Goal: Information Seeking & Learning: Learn about a topic

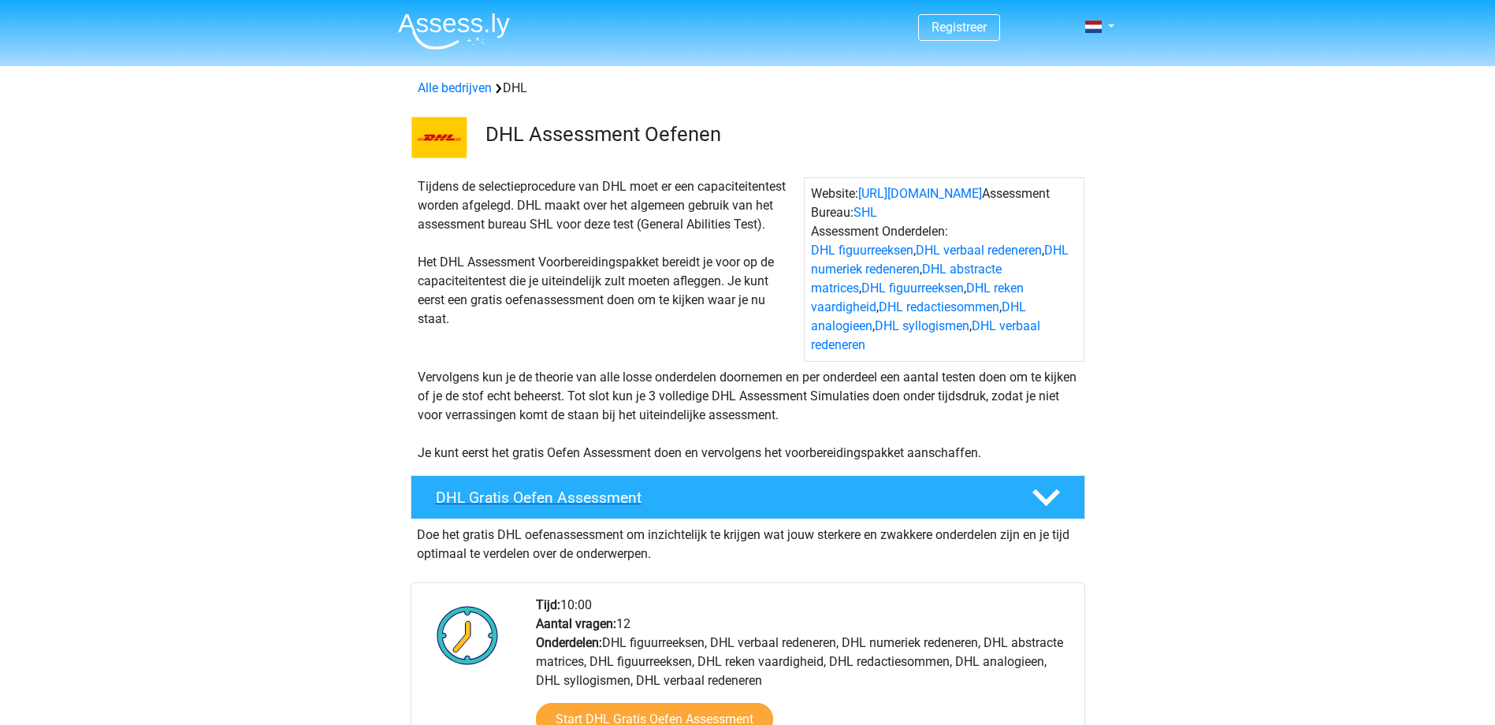
click at [1049, 488] on polygon at bounding box center [1046, 496] width 28 height 17
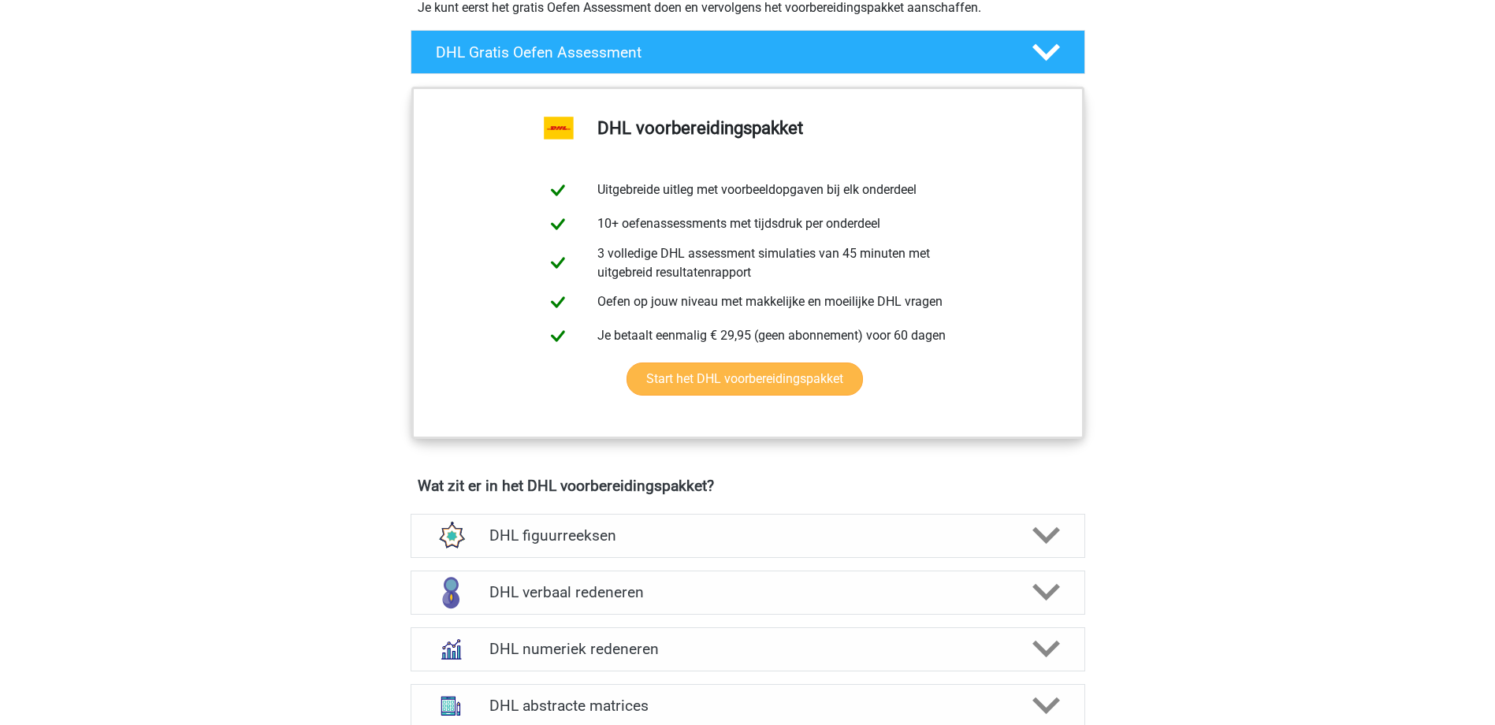
scroll to position [552, 0]
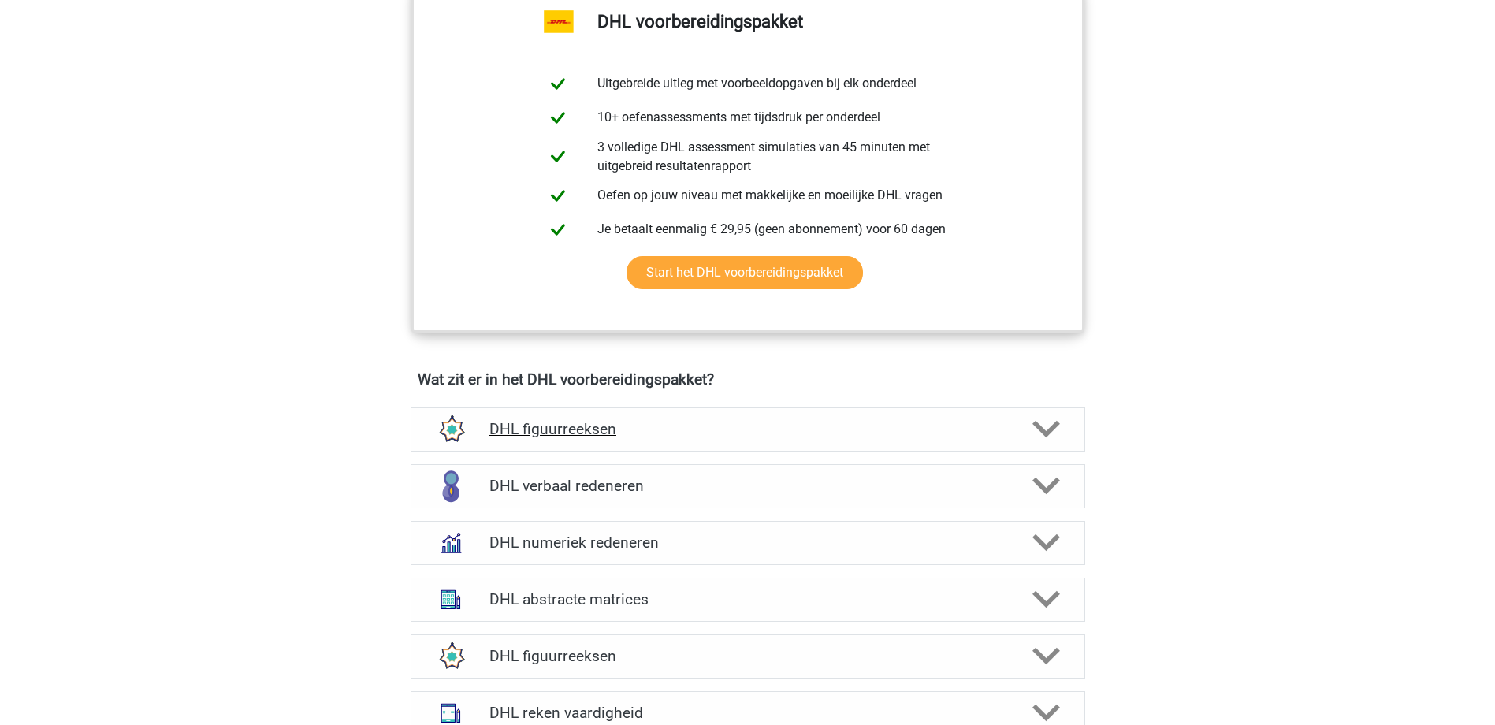
click at [1051, 421] on polygon at bounding box center [1046, 429] width 28 height 17
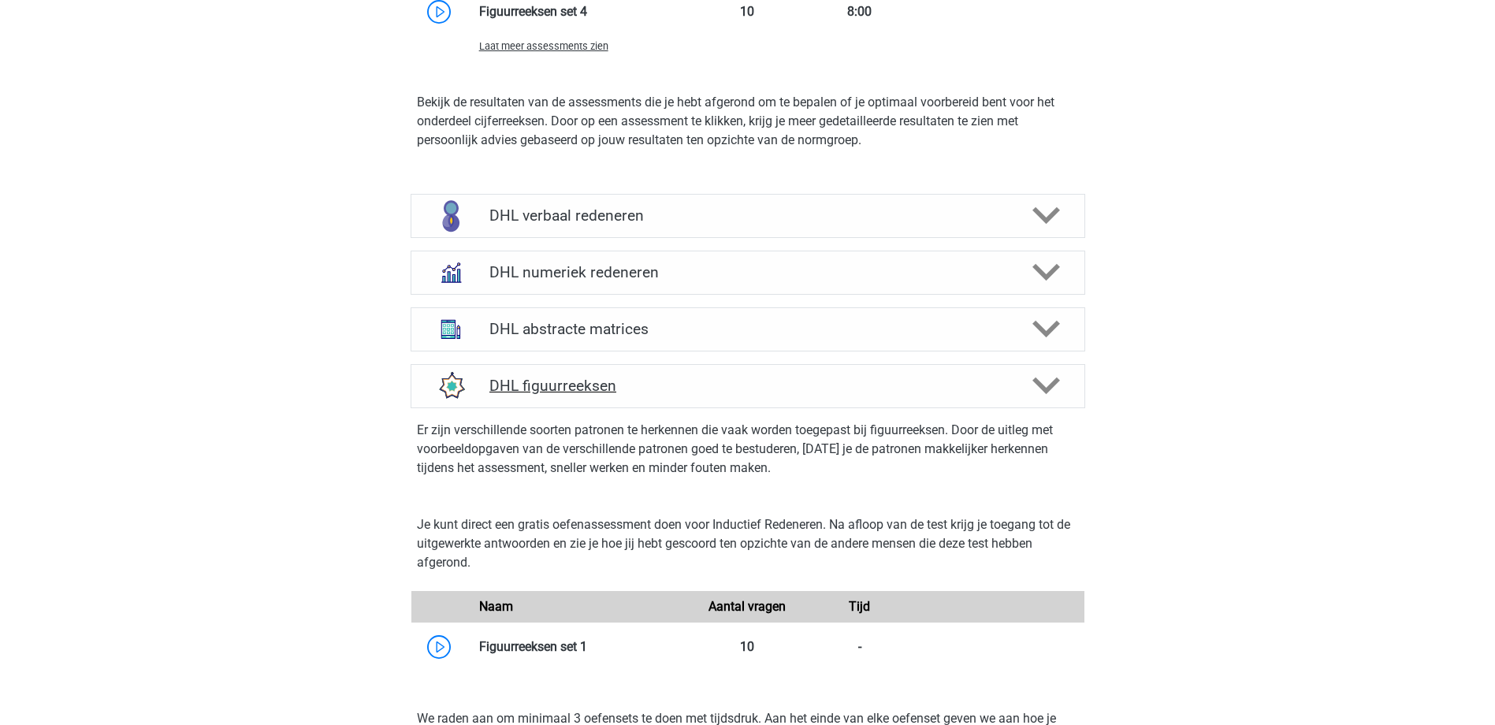
scroll to position [1497, 0]
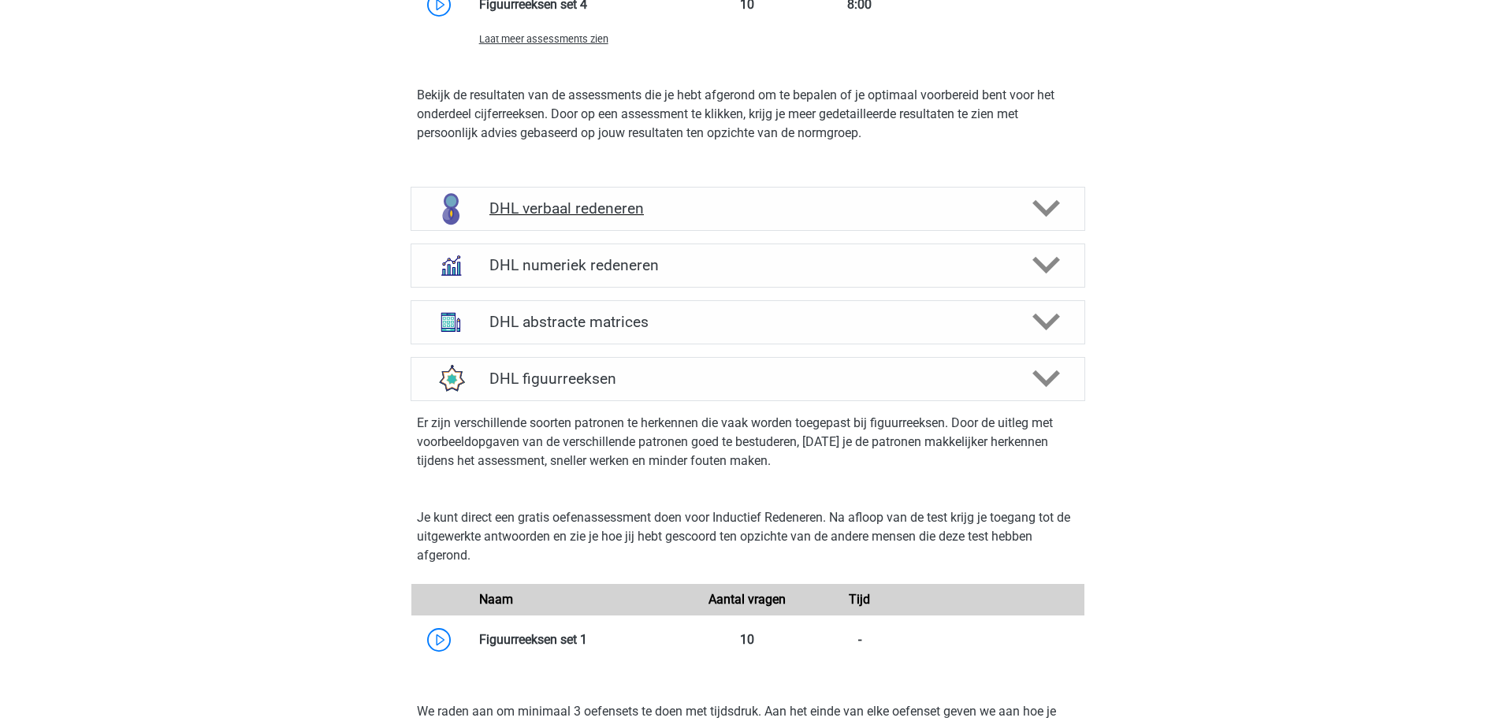
click at [1034, 195] on icon at bounding box center [1046, 209] width 28 height 28
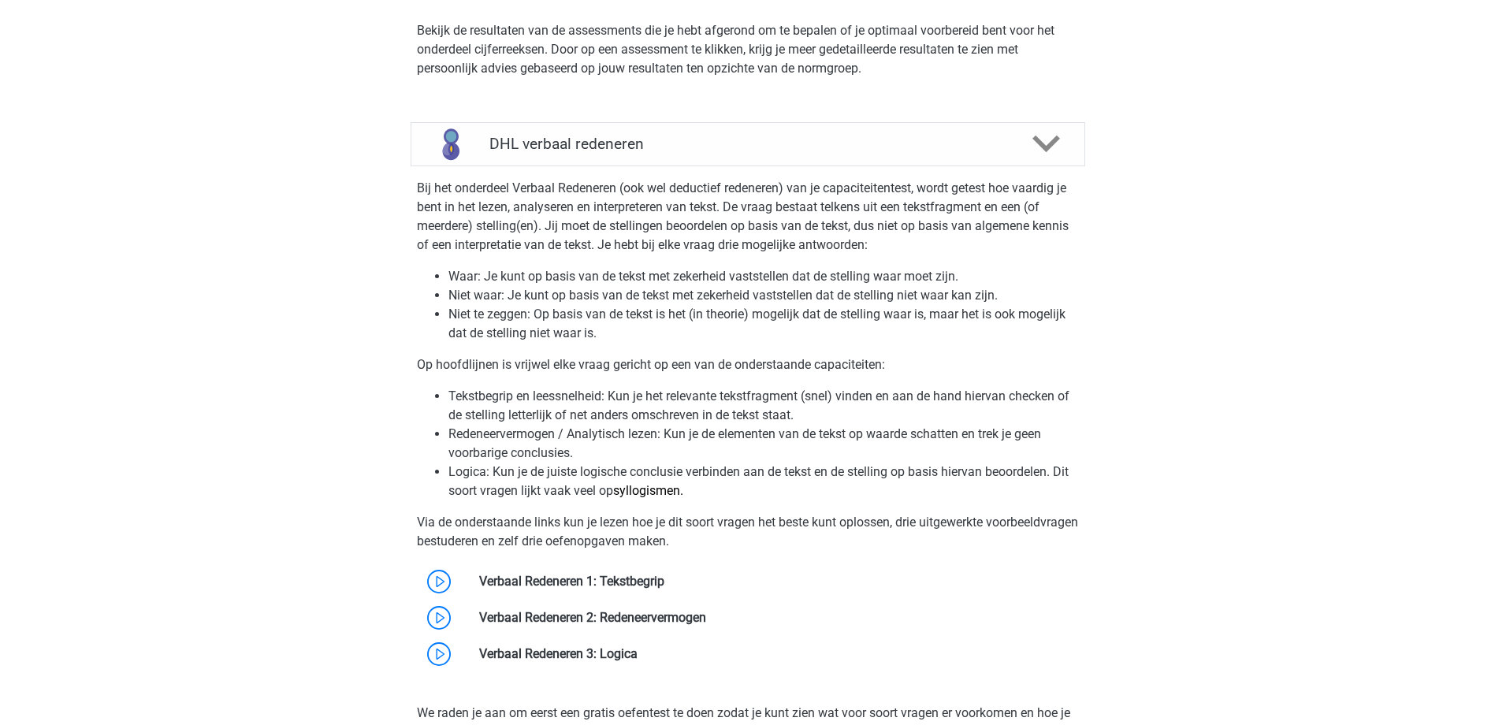
scroll to position [1733, 0]
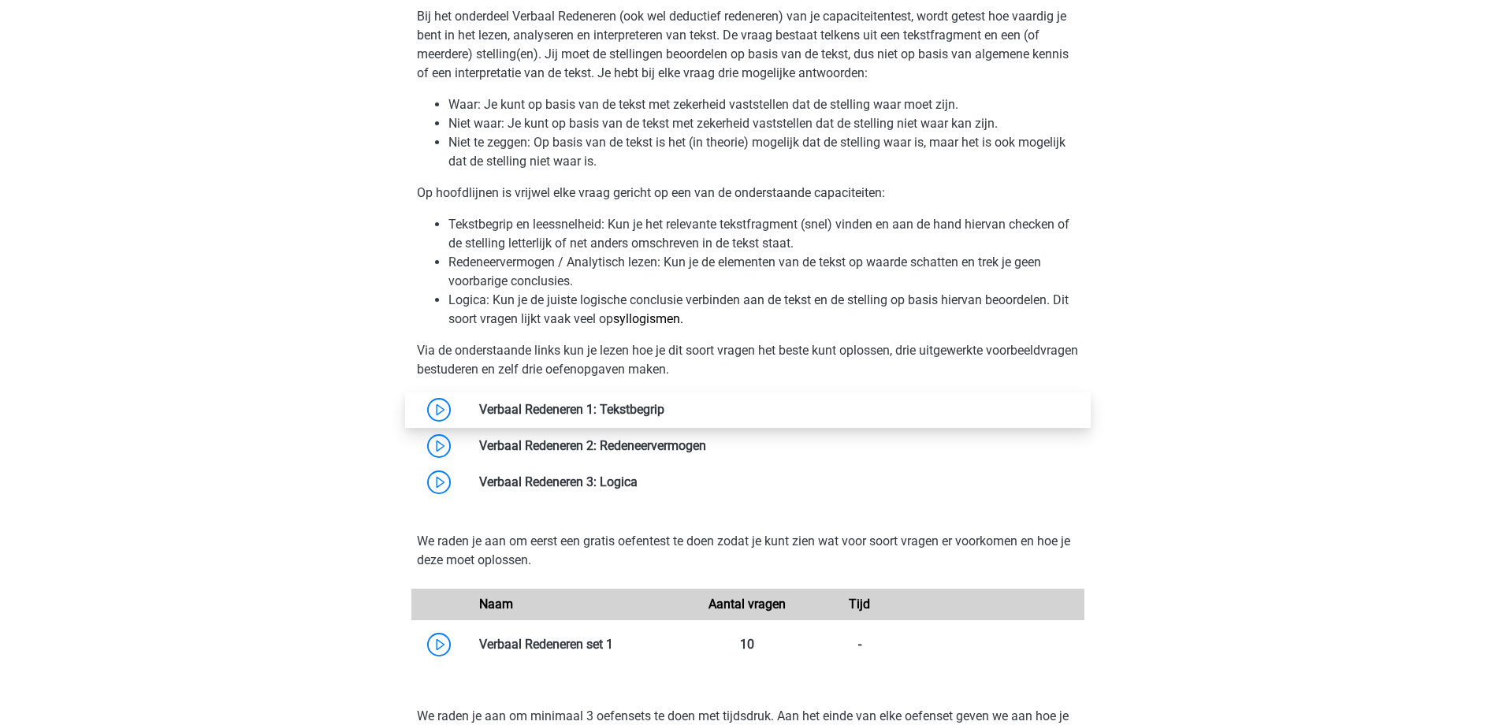
click at [664, 402] on link at bounding box center [664, 409] width 0 height 15
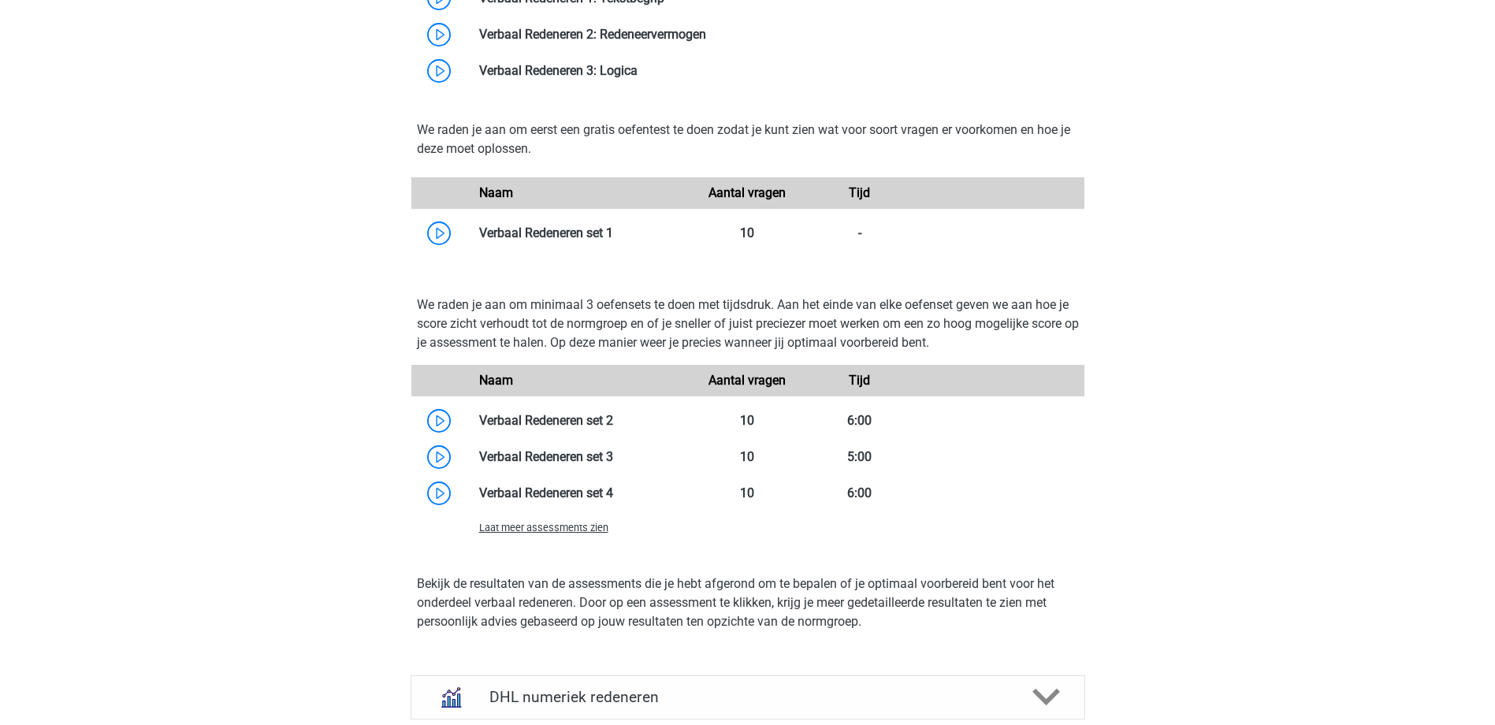
scroll to position [2285, 0]
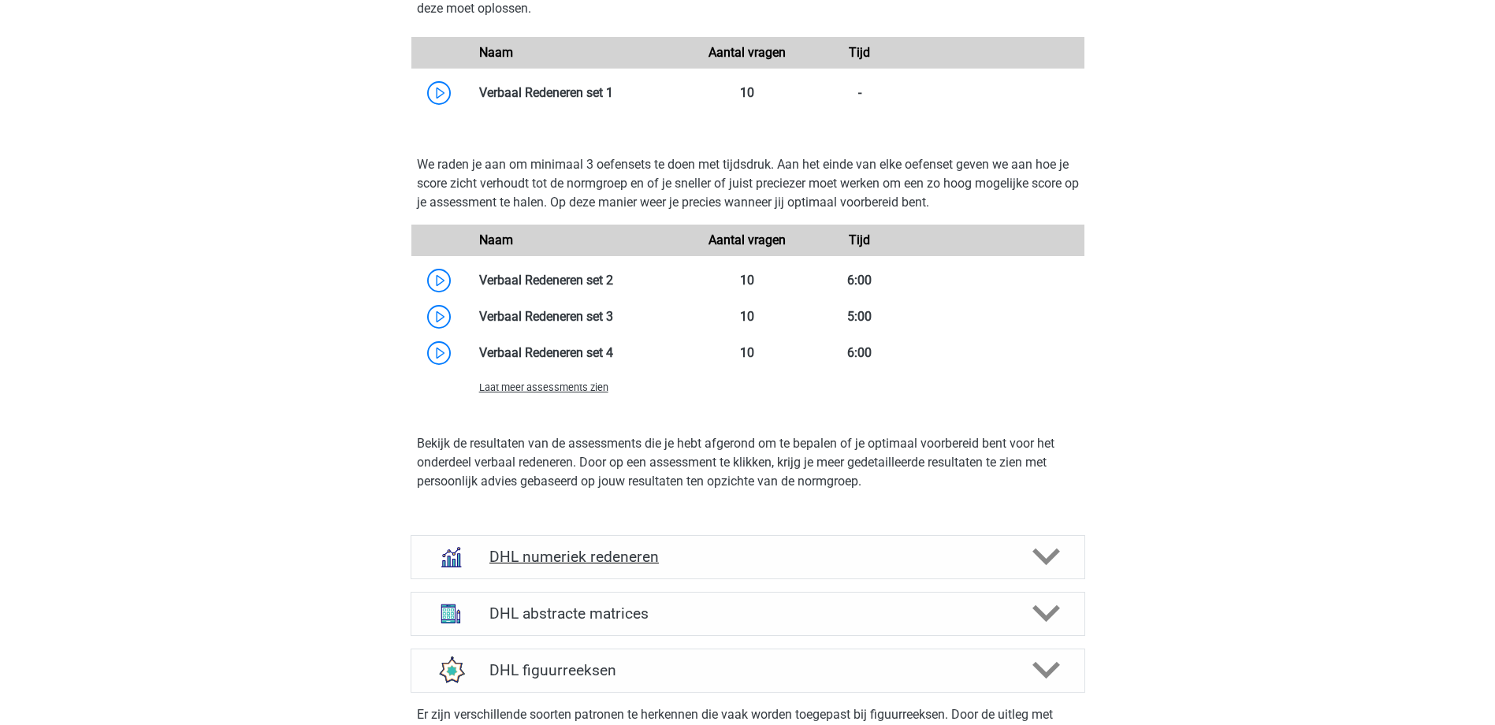
click at [1085, 537] on link "DHL numeriek redeneren" at bounding box center [747, 557] width 687 height 44
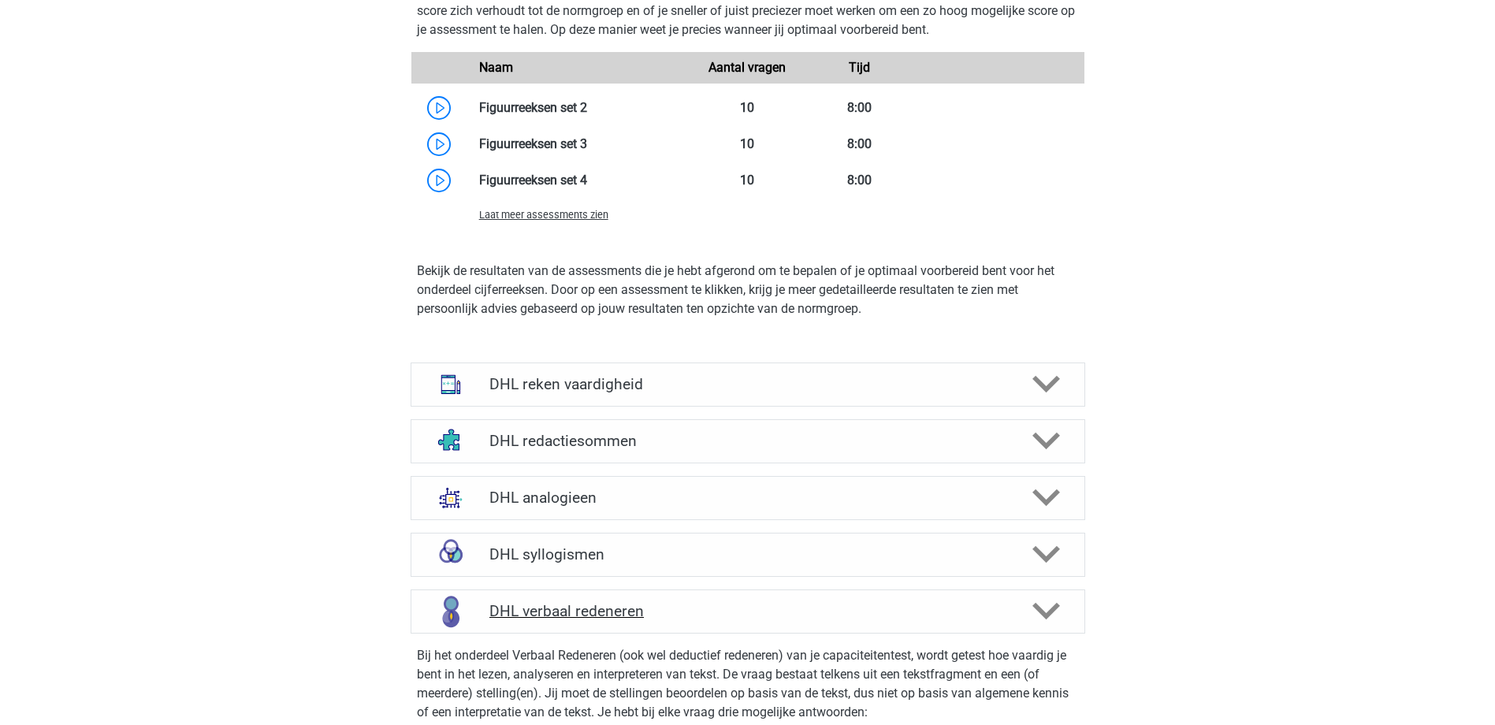
scroll to position [4176, 0]
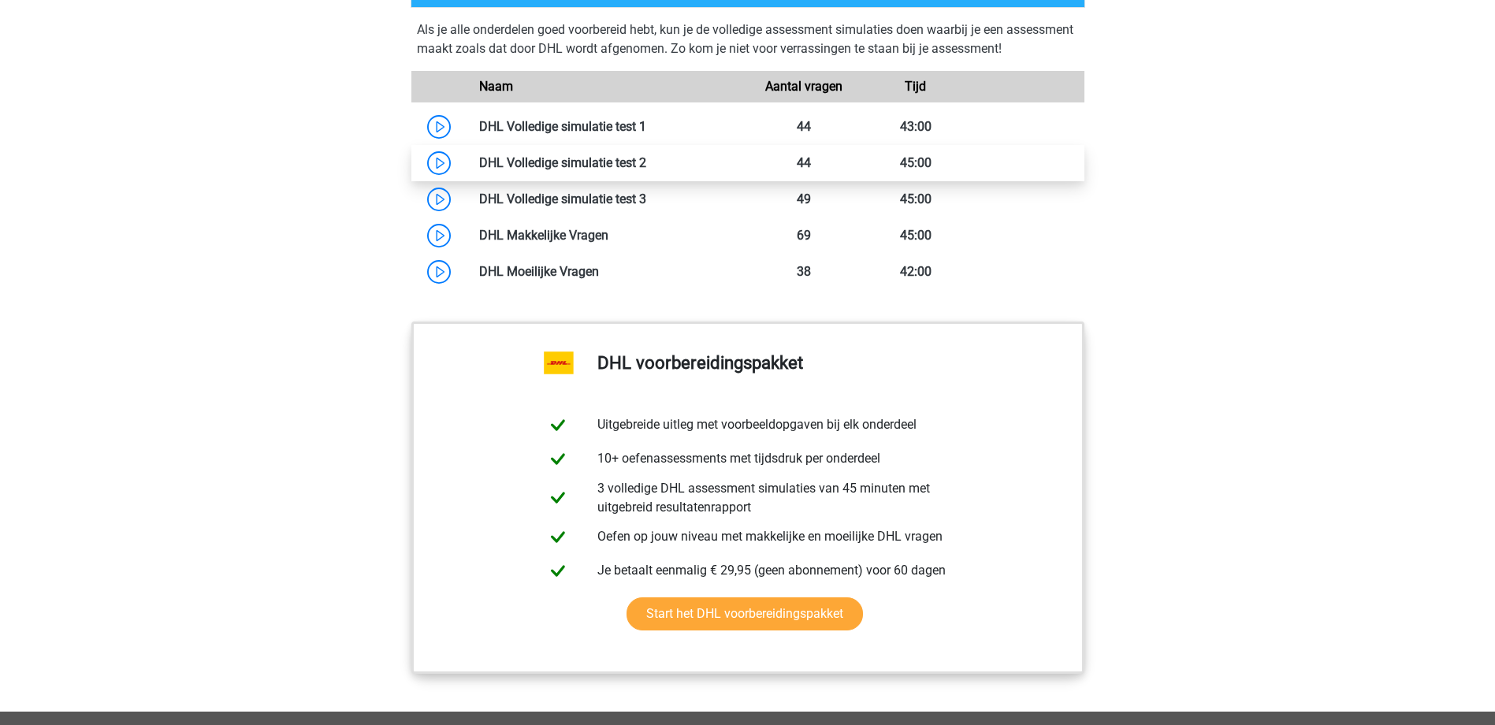
scroll to position [3490, 0]
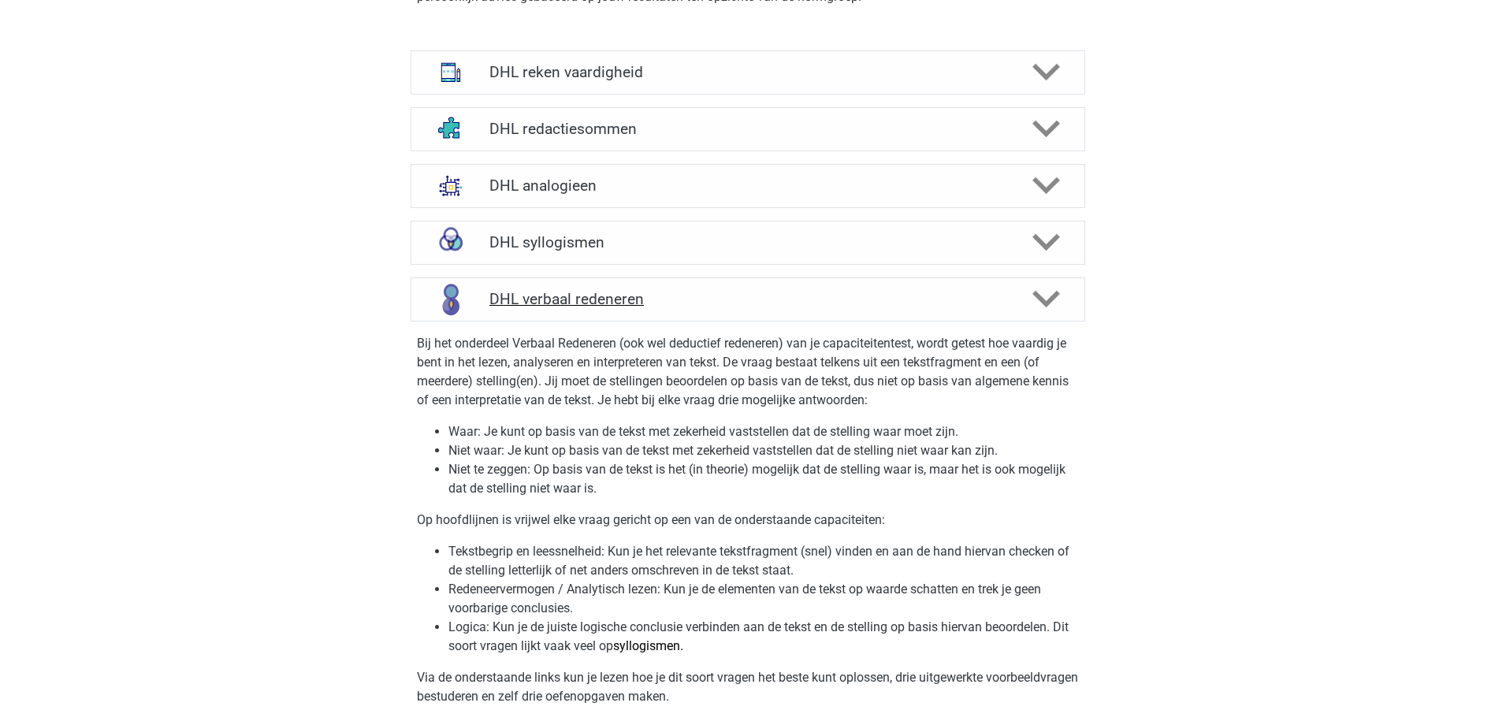
scroll to position [4333, 0]
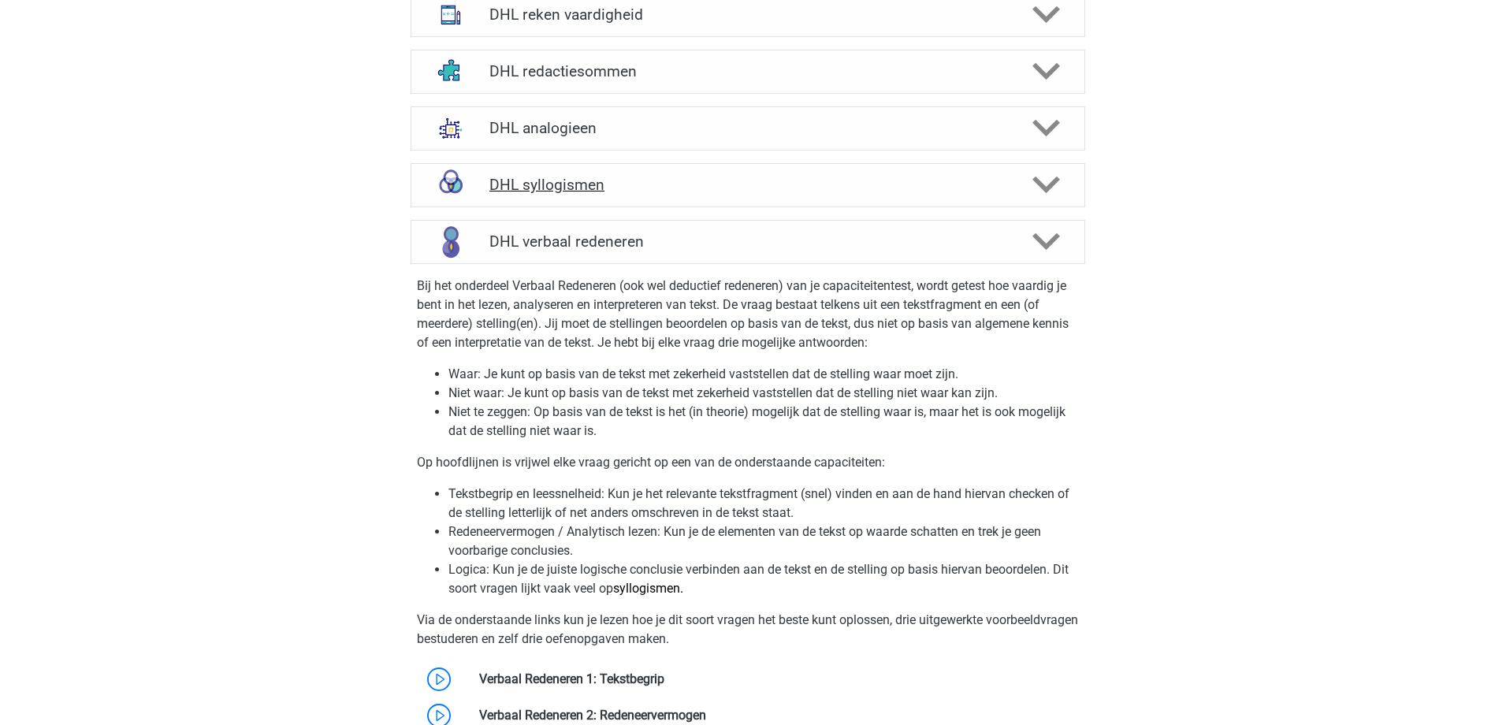
click at [1048, 171] on icon at bounding box center [1046, 185] width 28 height 28
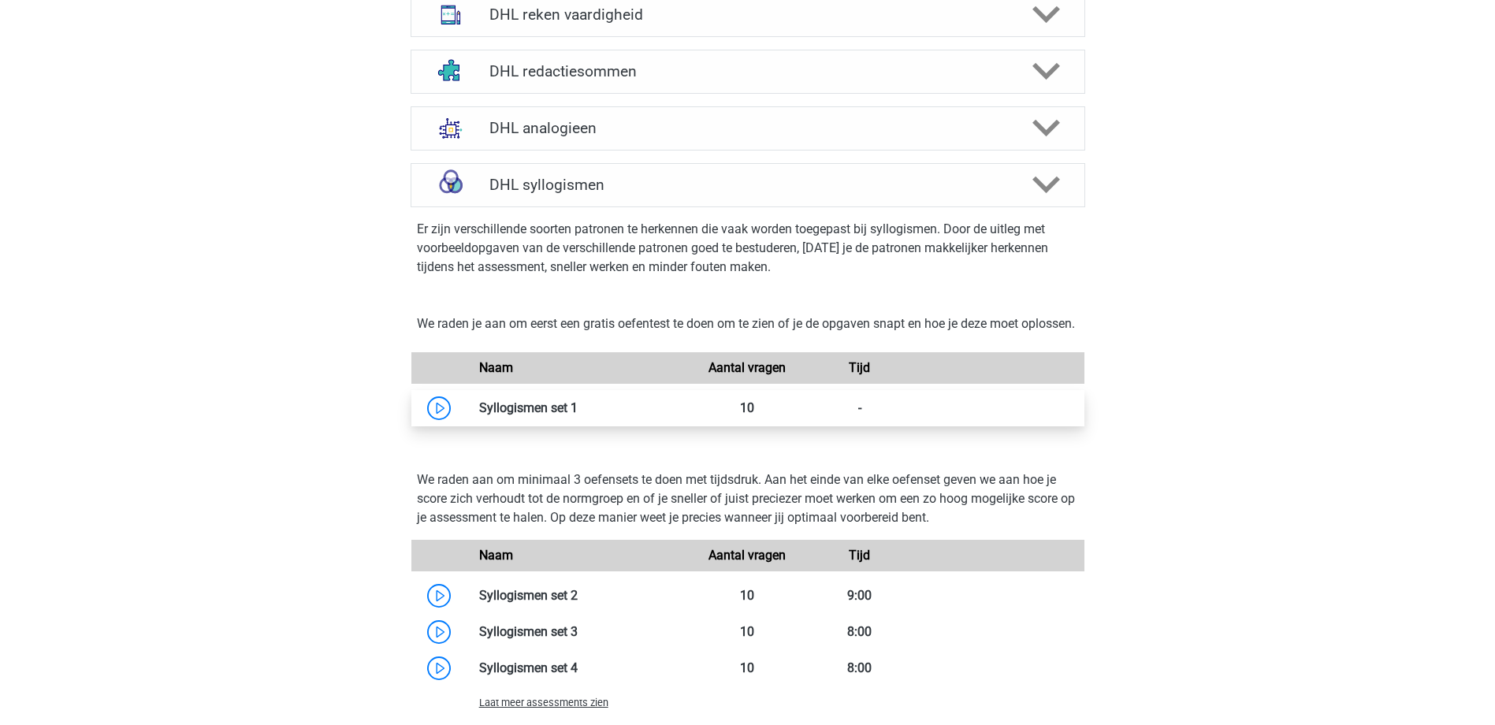
click at [578, 404] on link at bounding box center [578, 407] width 0 height 15
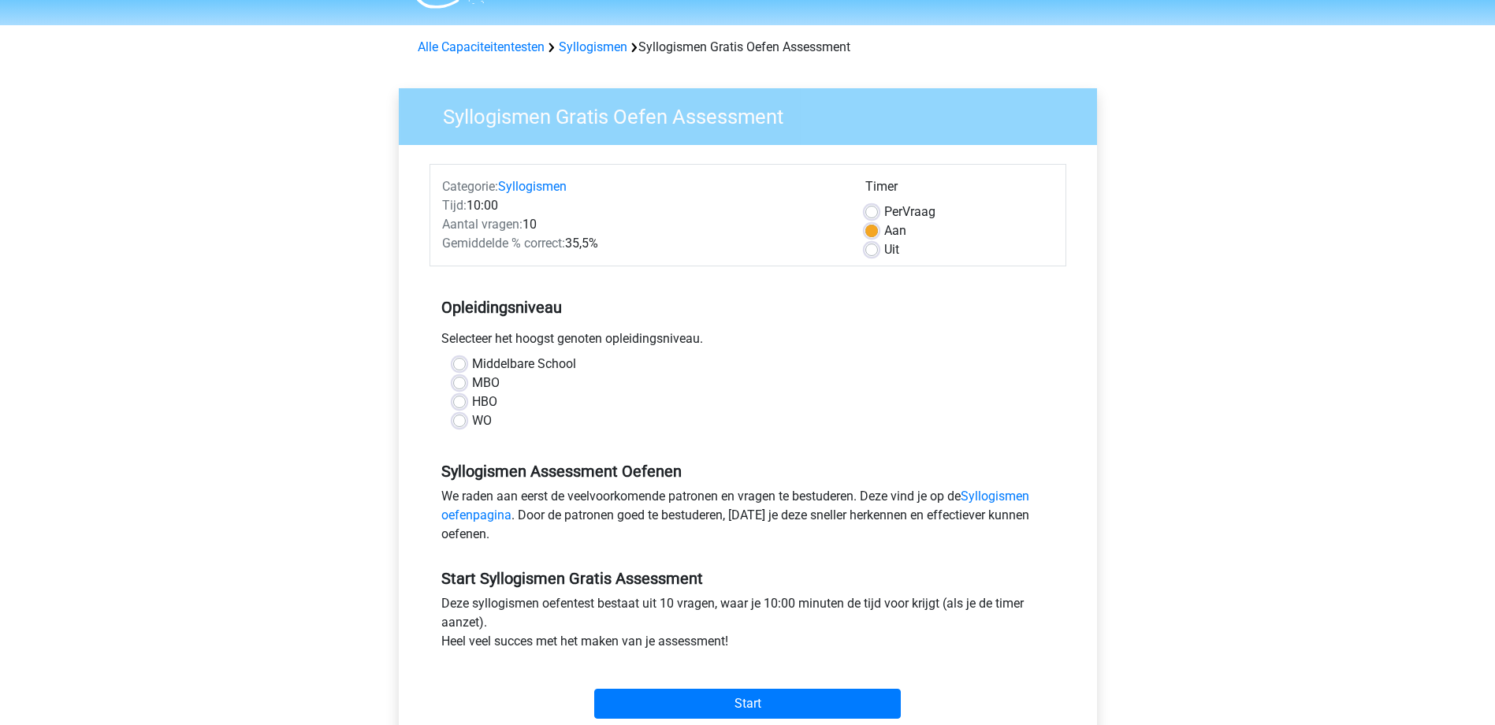
scroll to position [79, 0]
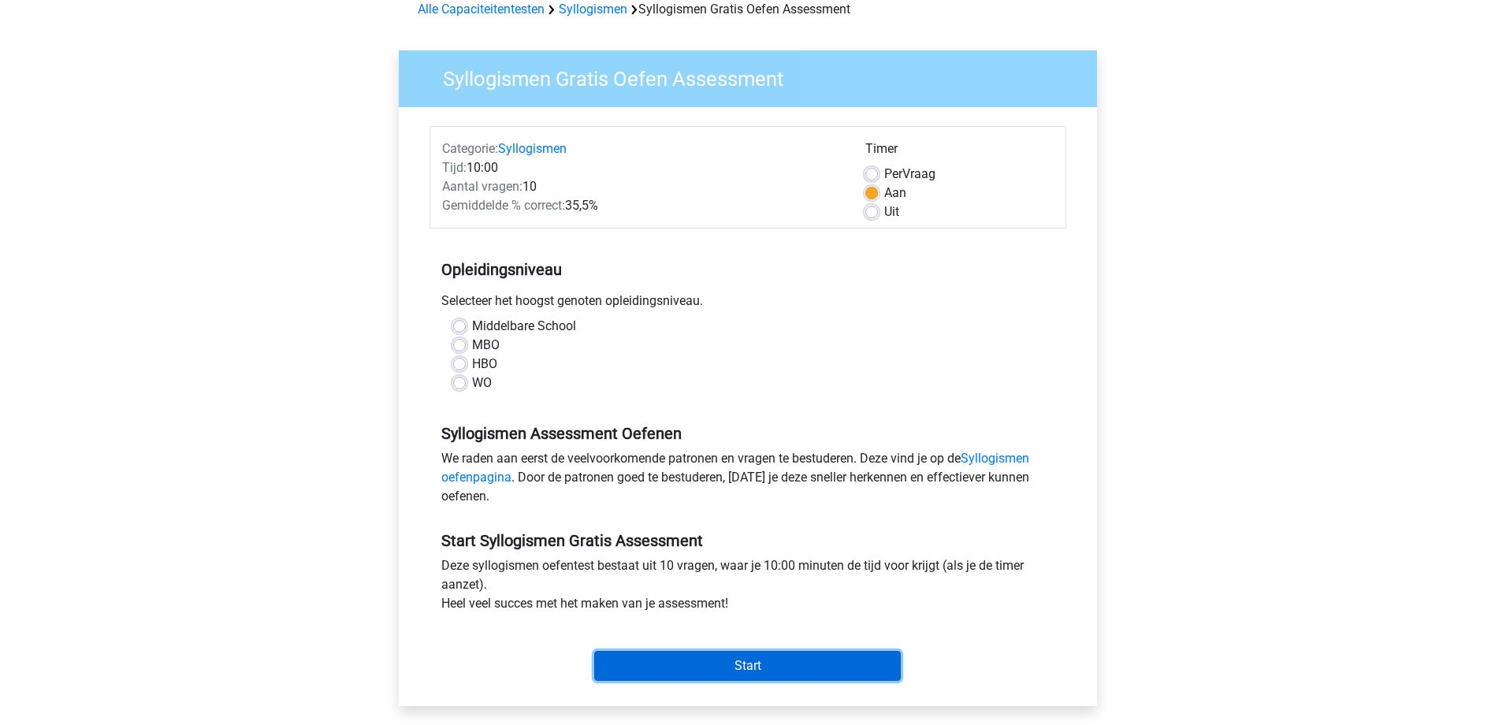
click at [752, 668] on input "Start" at bounding box center [747, 666] width 306 height 30
click at [875, 344] on div "MBO" at bounding box center [747, 345] width 589 height 19
click at [472, 359] on label "HBO" at bounding box center [484, 364] width 25 height 19
click at [458, 359] on input "HBO" at bounding box center [459, 363] width 13 height 16
radio input "true"
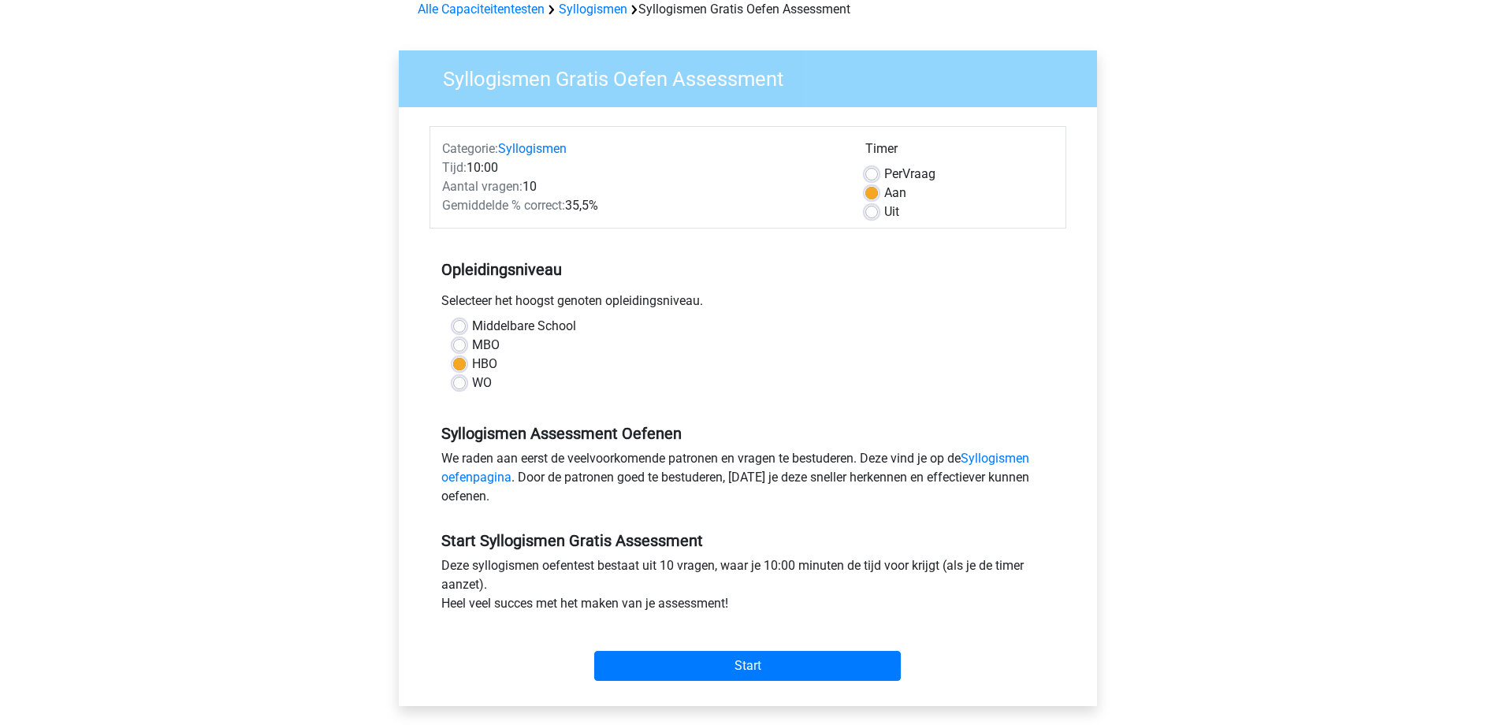
click at [457, 336] on div "MBO" at bounding box center [747, 345] width 589 height 19
click at [472, 348] on label "MBO" at bounding box center [486, 345] width 28 height 19
click at [462, 348] on input "MBO" at bounding box center [459, 344] width 13 height 16
radio input "true"
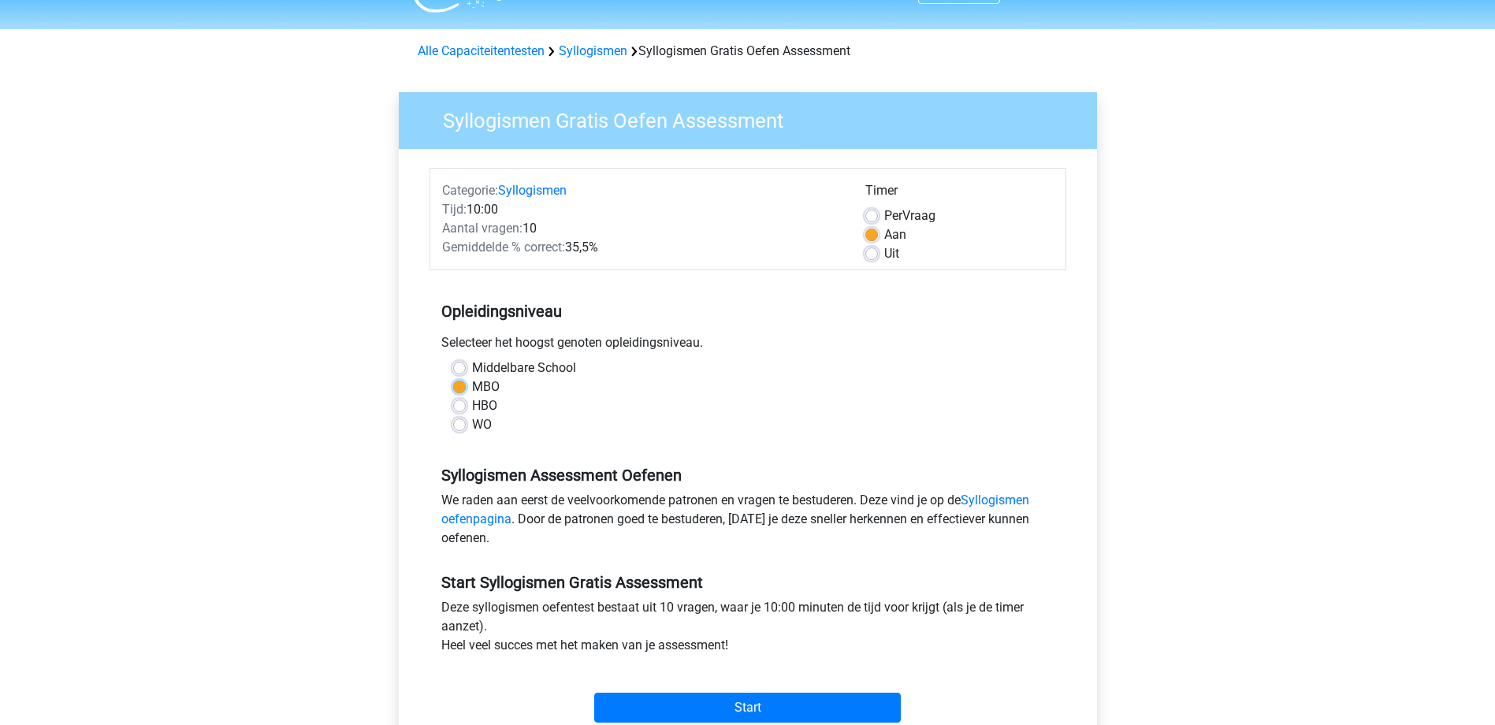
scroll to position [0, 0]
